Goal: Information Seeking & Learning: Learn about a topic

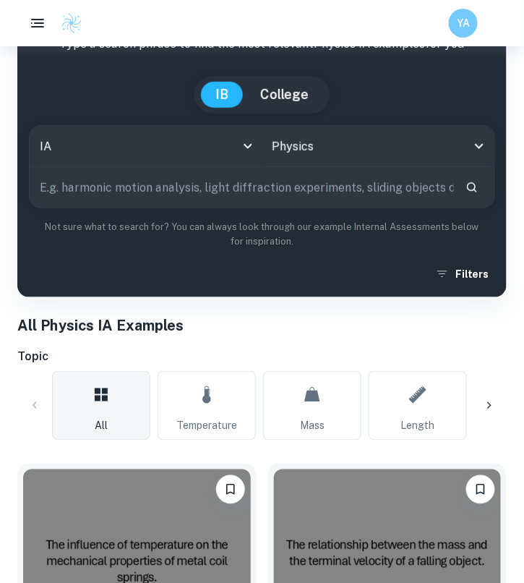
scroll to position [469, 0]
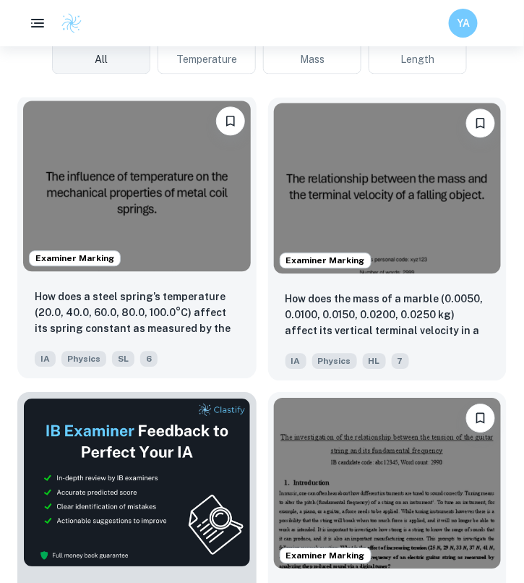
click at [250, 321] on div "How does a steel spring’s temperature (20.0, 40.0, 60.0, 80.0, 100.0°C) affect …" at bounding box center [136, 328] width 239 height 101
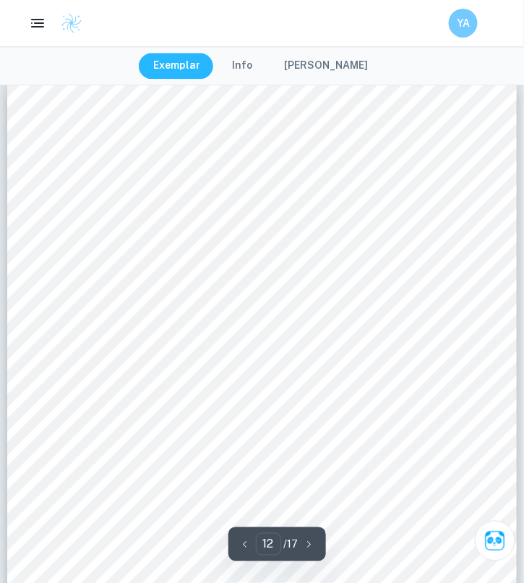
scroll to position [9095, 0]
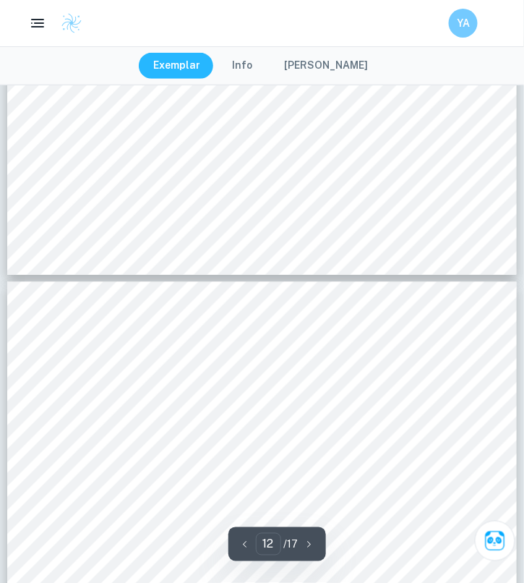
type input "13"
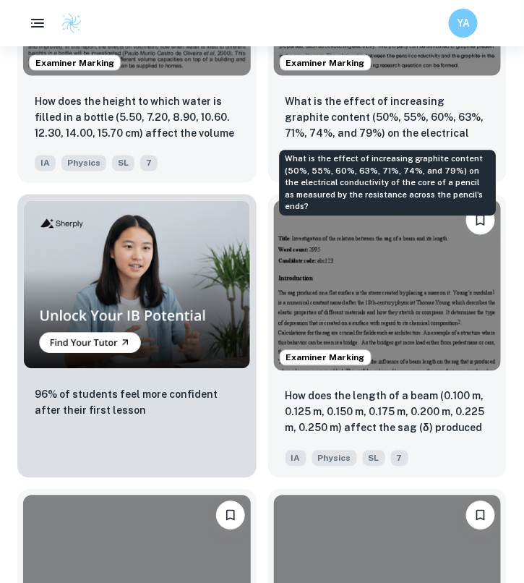
scroll to position [1296, 0]
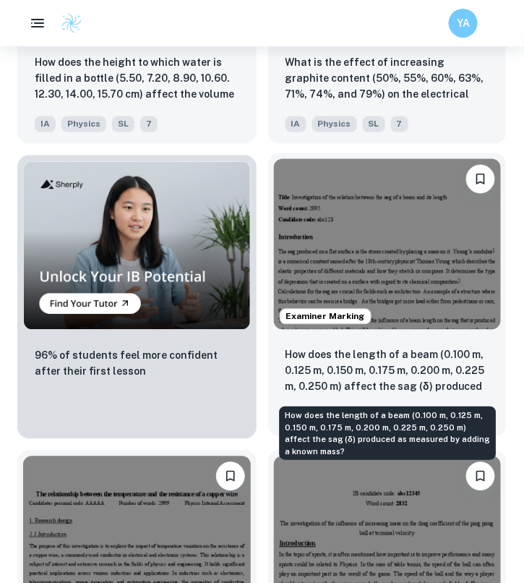
click at [400, 351] on p "How does the length of a beam (0.100 m, 0.125 m, 0.150 m, 0.175 m, 0.200 m, 0.2…" at bounding box center [388, 371] width 205 height 49
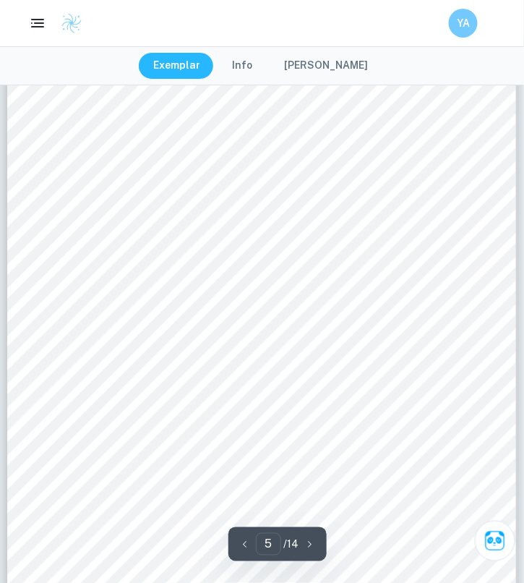
scroll to position [2808, 0]
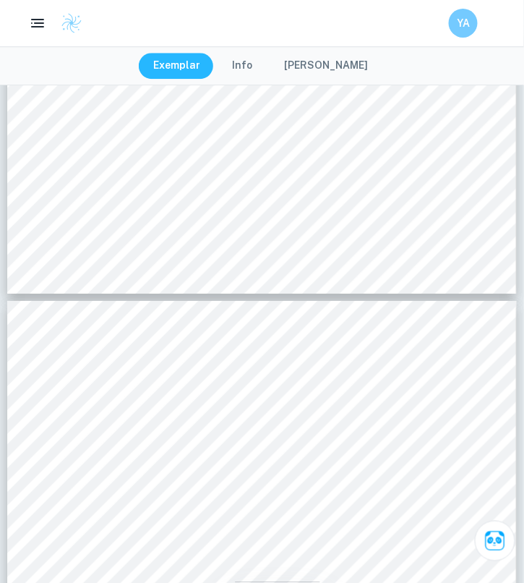
type input "4"
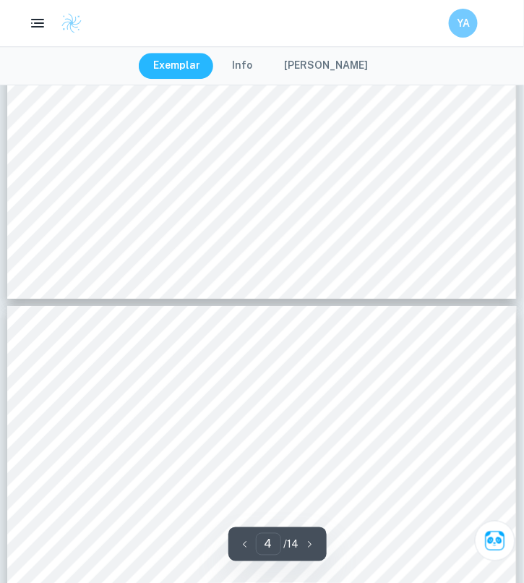
scroll to position [2549, 0]
